Goal: Task Accomplishment & Management: Use online tool/utility

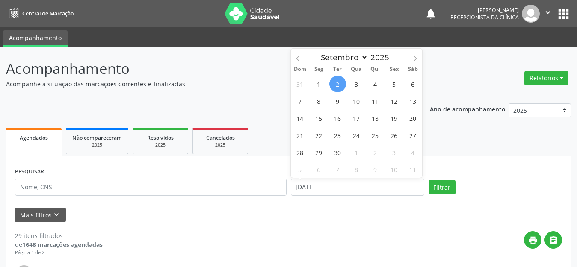
select select "8"
click at [392, 86] on span "5" at bounding box center [394, 84] width 17 height 17
type input "05/09/2025"
click at [396, 81] on span "5" at bounding box center [394, 84] width 17 height 17
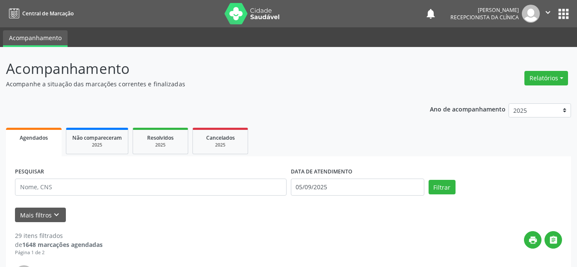
click at [396, 81] on p "Acompanhe a situação das marcações correntes e finalizadas" at bounding box center [204, 84] width 396 height 9
click at [449, 185] on button "Filtrar" at bounding box center [442, 187] width 27 height 15
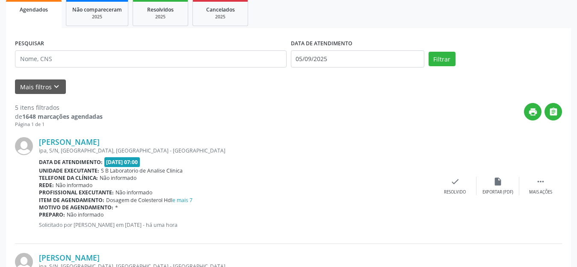
scroll to position [171, 0]
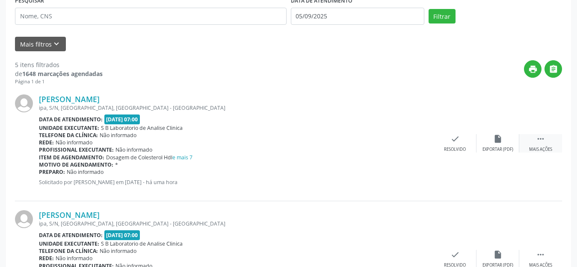
click at [538, 145] on div " Mais ações" at bounding box center [540, 143] width 43 height 18
click at [411, 148] on div "Imprimir" at bounding box center [411, 150] width 19 height 6
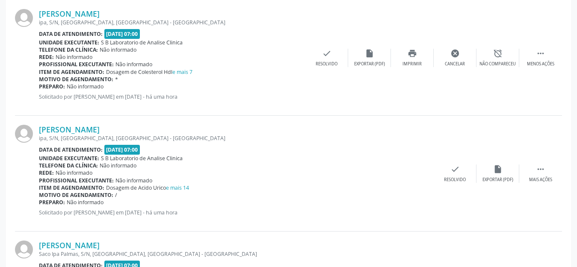
scroll to position [299, 0]
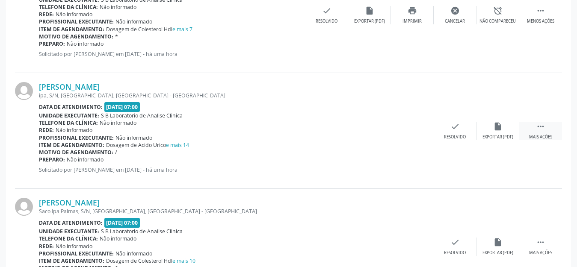
click at [544, 127] on icon "" at bounding box center [540, 126] width 9 height 9
click at [404, 131] on div "print Imprimir" at bounding box center [412, 131] width 43 height 18
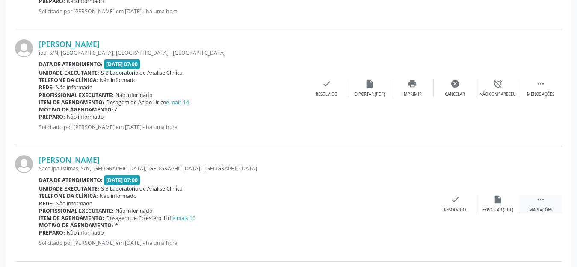
click at [544, 204] on icon "" at bounding box center [540, 199] width 9 height 9
click at [411, 207] on div "print Imprimir" at bounding box center [412, 204] width 43 height 18
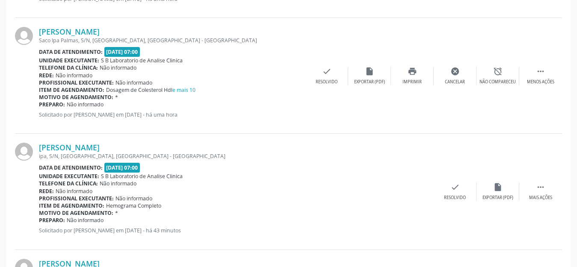
scroll to position [556, 0]
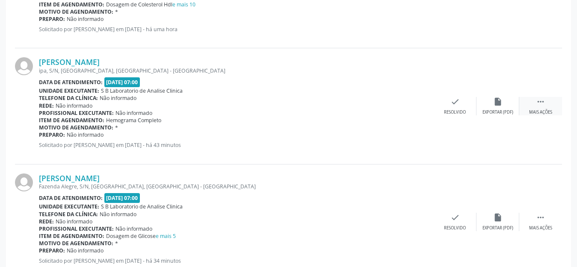
click at [540, 104] on icon "" at bounding box center [540, 101] width 9 height 9
click at [417, 104] on div "print Imprimir" at bounding box center [412, 106] width 43 height 18
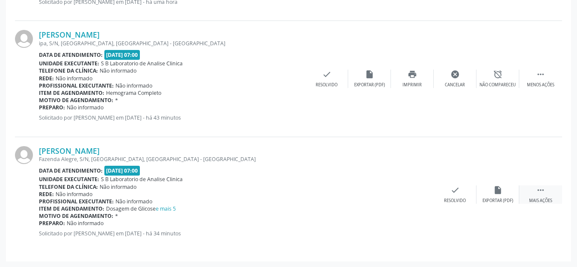
click at [540, 191] on icon "" at bounding box center [540, 190] width 9 height 9
click at [414, 195] on icon "print" at bounding box center [412, 190] width 9 height 9
click at [416, 200] on div "Imprimir" at bounding box center [411, 201] width 19 height 6
click at [417, 83] on div "Imprimir" at bounding box center [411, 85] width 19 height 6
